Goal: Task Accomplishment & Management: Use online tool/utility

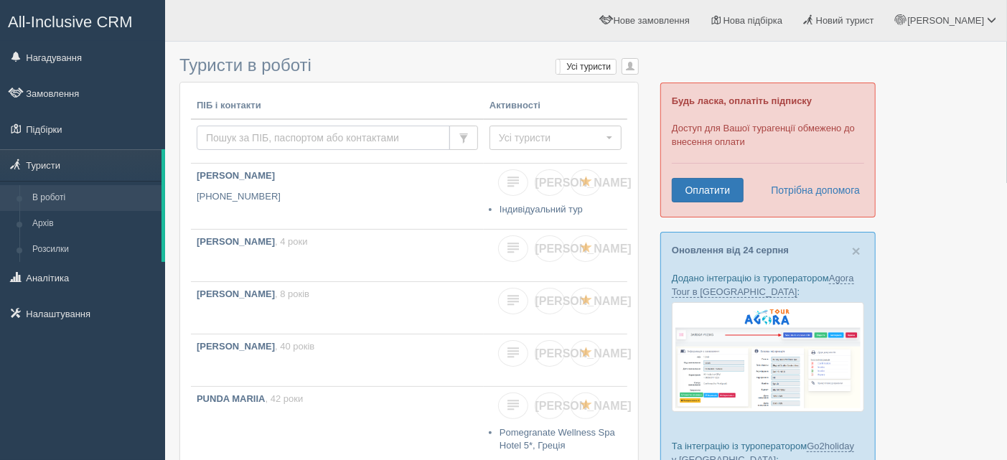
click at [249, 128] on input "text" at bounding box center [323, 138] width 253 height 24
type input "totov"
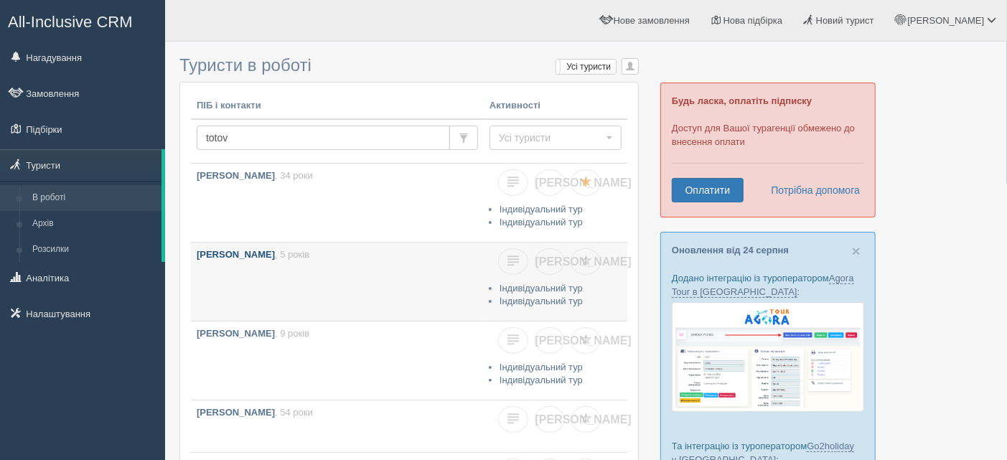
click at [348, 261] on link "Тотовицький Максим , 5 років" at bounding box center [337, 282] width 293 height 78
click at [352, 342] on link "Тотовицька Аліса , 9 років" at bounding box center [337, 361] width 293 height 78
